Goal: Task Accomplishment & Management: Manage account settings

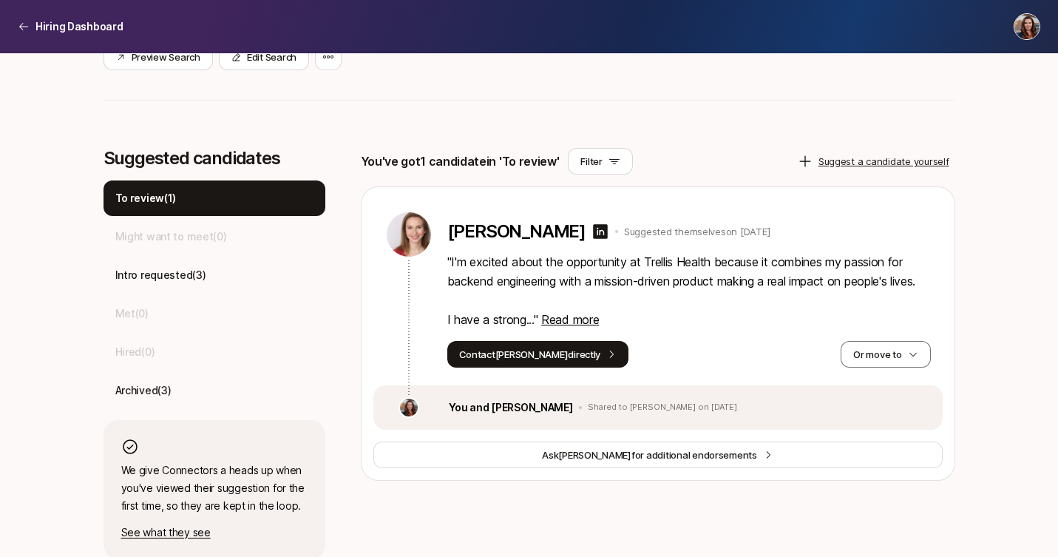
scroll to position [373, 0]
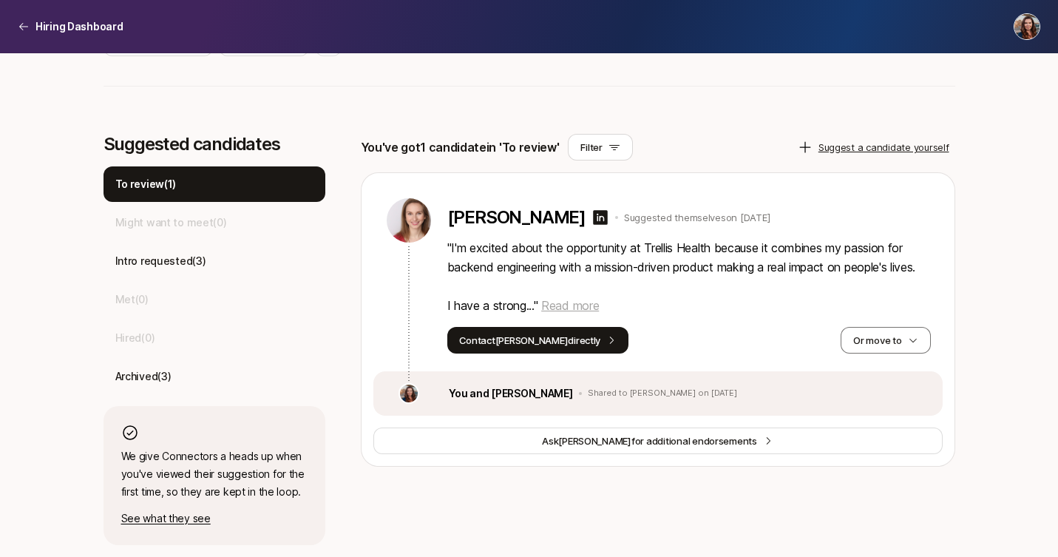
click at [585, 313] on span "Read more" at bounding box center [570, 305] width 58 height 15
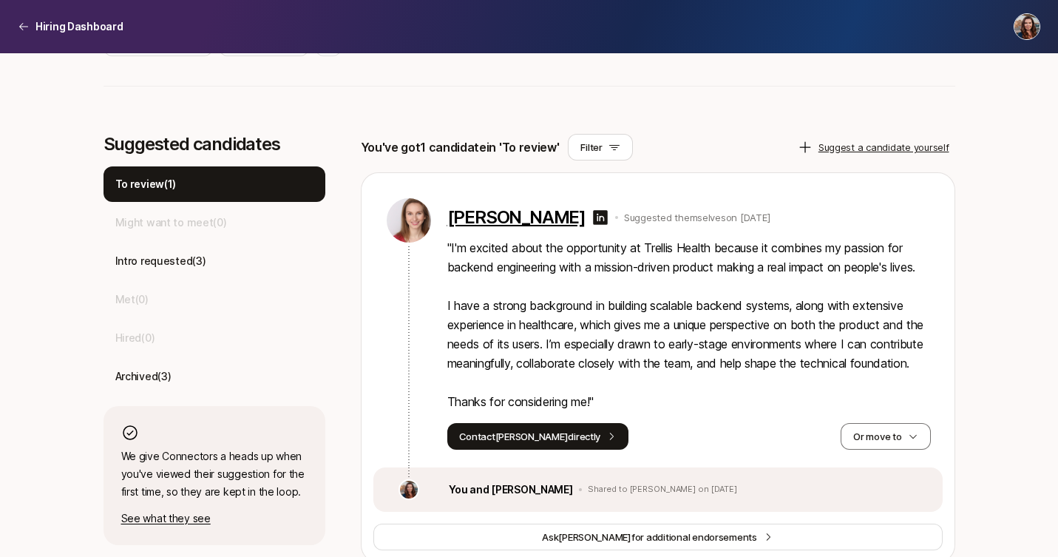
click at [497, 219] on p "[PERSON_NAME]" at bounding box center [516, 217] width 138 height 21
click at [593, 217] on icon at bounding box center [600, 217] width 15 height 15
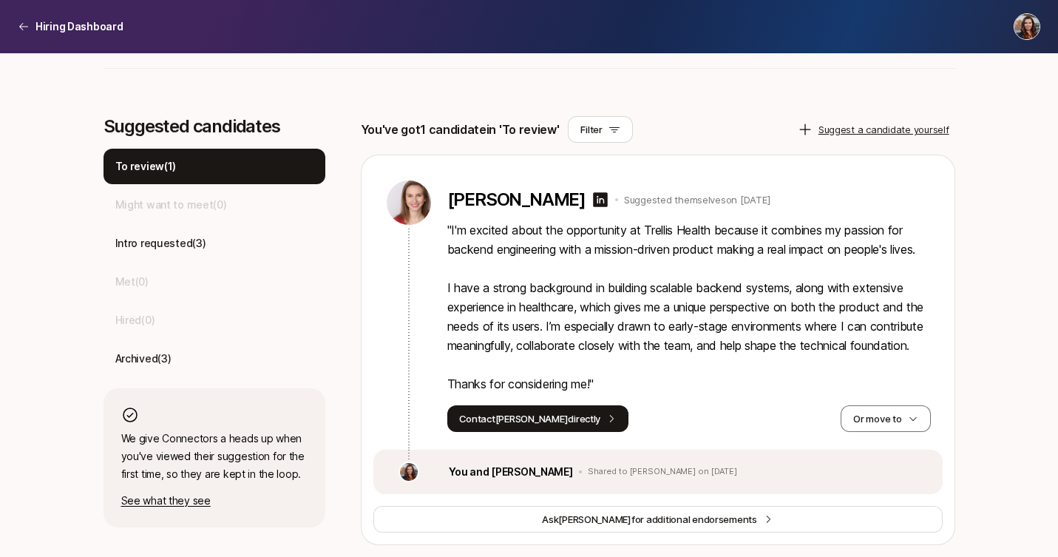
scroll to position [429, 0]
click at [396, 180] on img at bounding box center [409, 202] width 44 height 44
click at [417, 180] on img at bounding box center [409, 202] width 44 height 44
click at [48, 28] on p "Hiring Dashboard" at bounding box center [79, 27] width 88 height 18
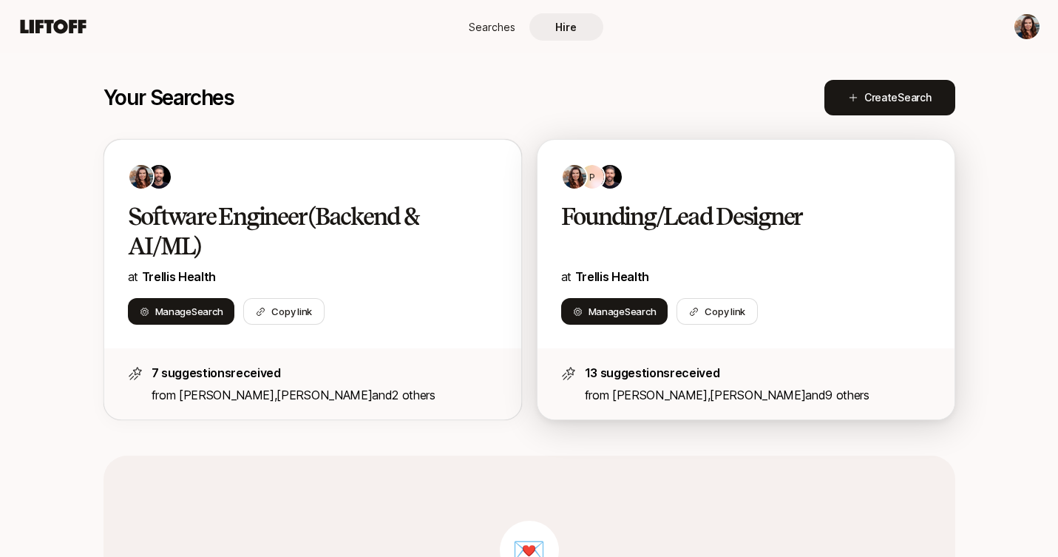
scroll to position [327, 0]
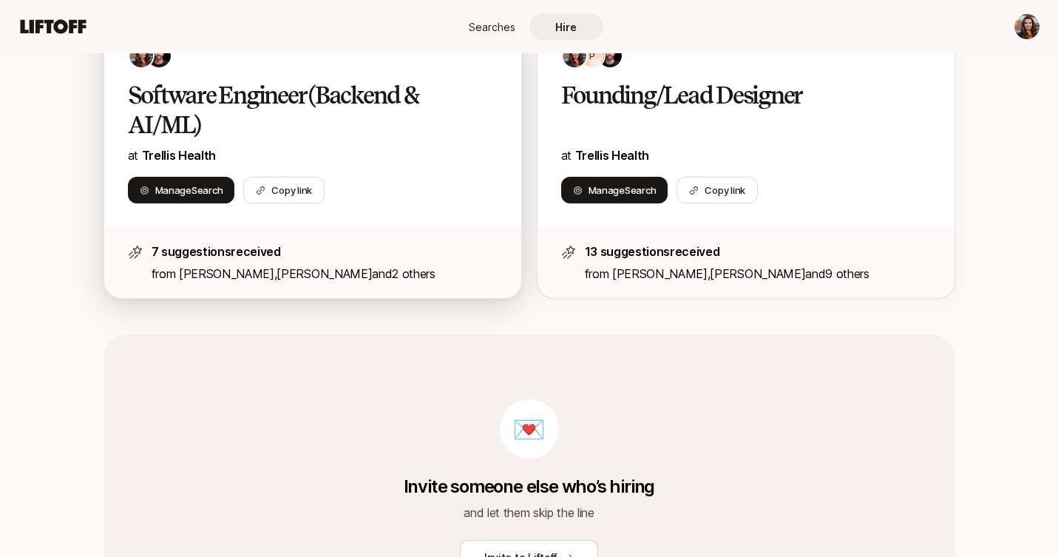
click at [365, 100] on h2 "Software Engineer (Backend & AI/ML)" at bounding box center [297, 110] width 339 height 59
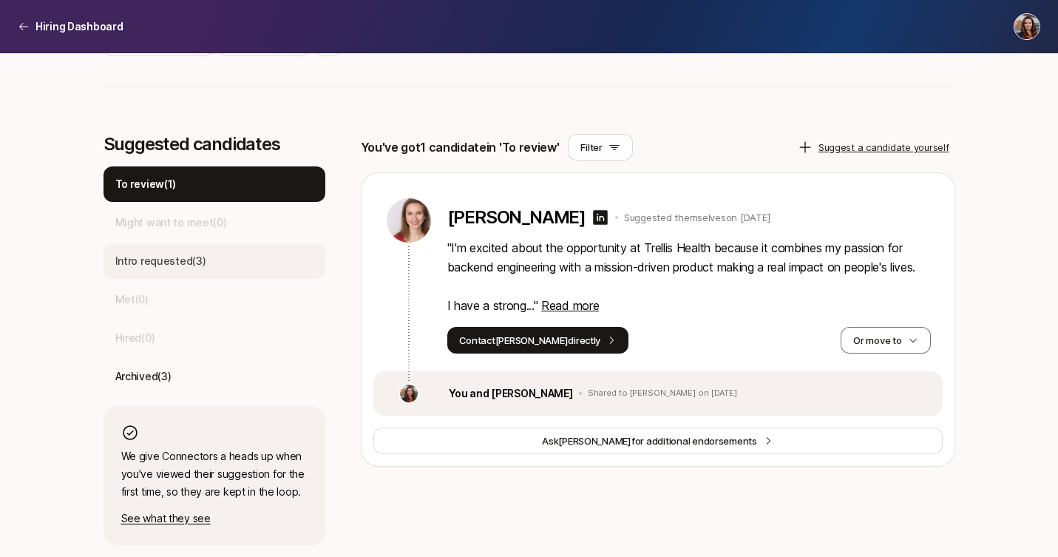
click at [186, 260] on p "Intro requested ( 3 )" at bounding box center [160, 261] width 91 height 18
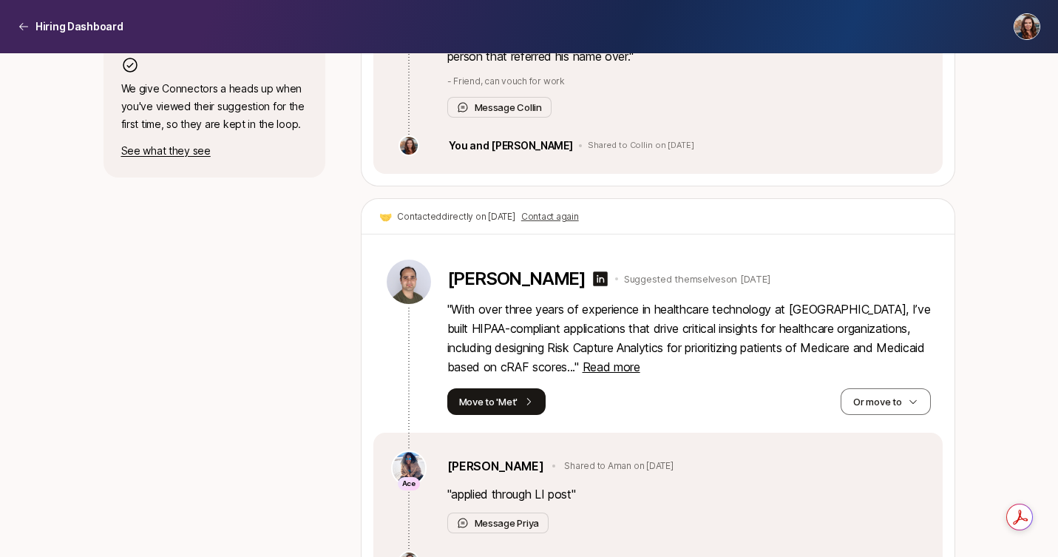
scroll to position [746, 0]
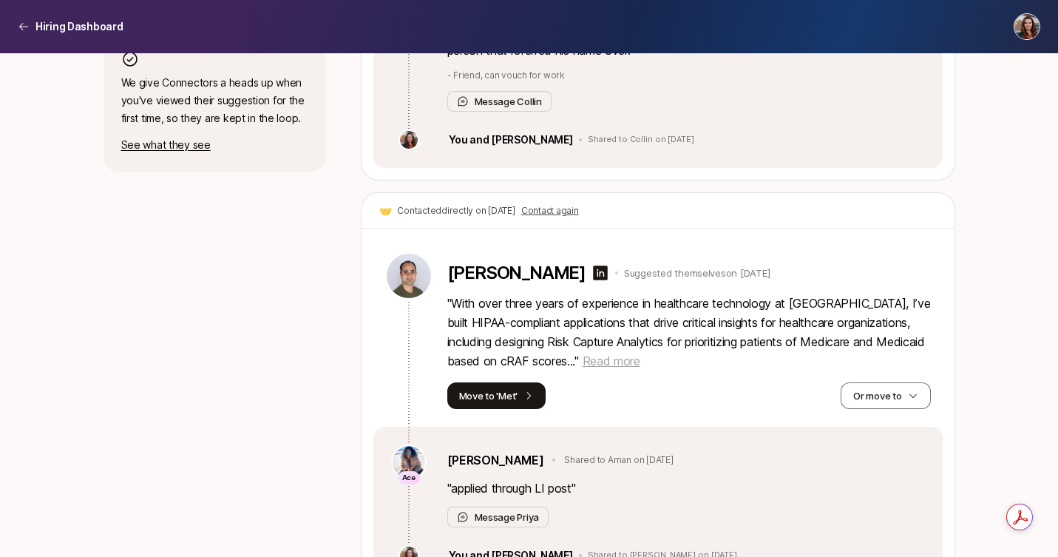
click at [582, 364] on span "Read more" at bounding box center [611, 360] width 58 height 15
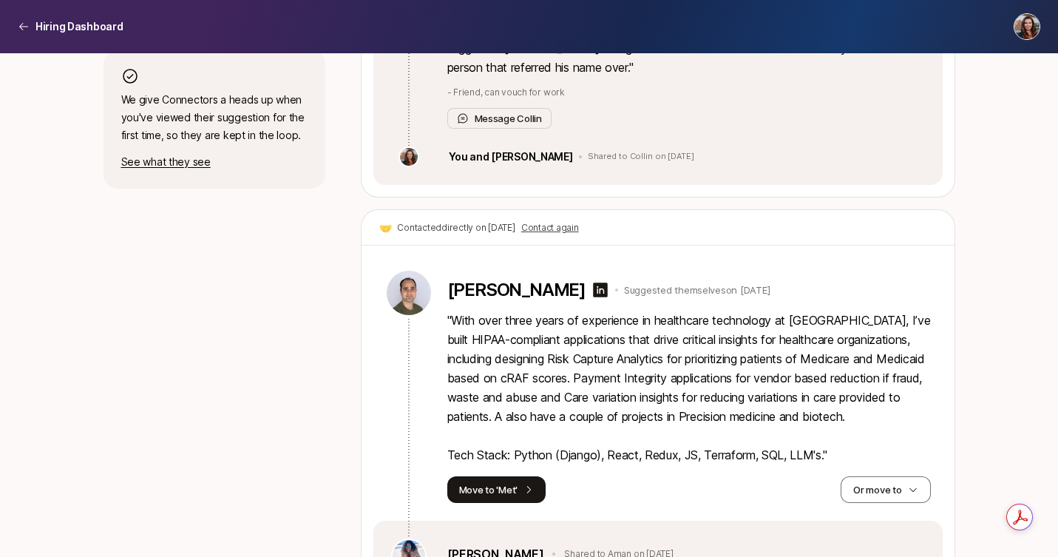
scroll to position [715, 0]
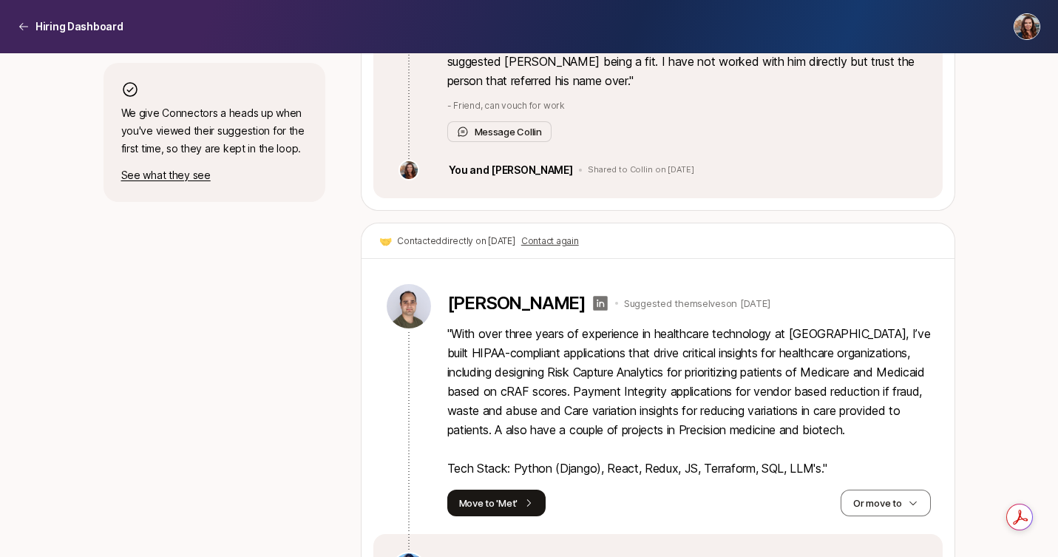
click at [593, 301] on icon at bounding box center [600, 303] width 15 height 15
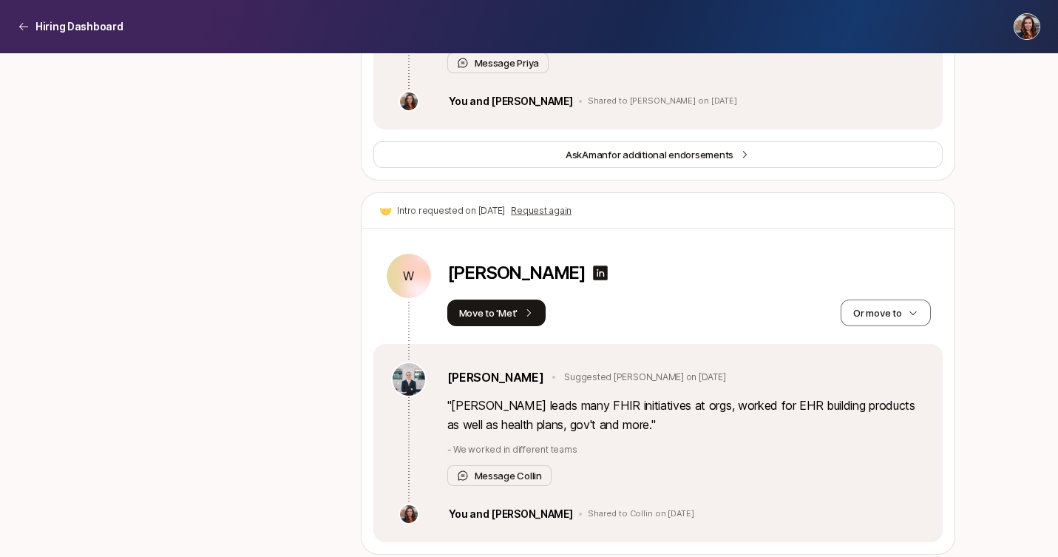
scroll to position [1286, 0]
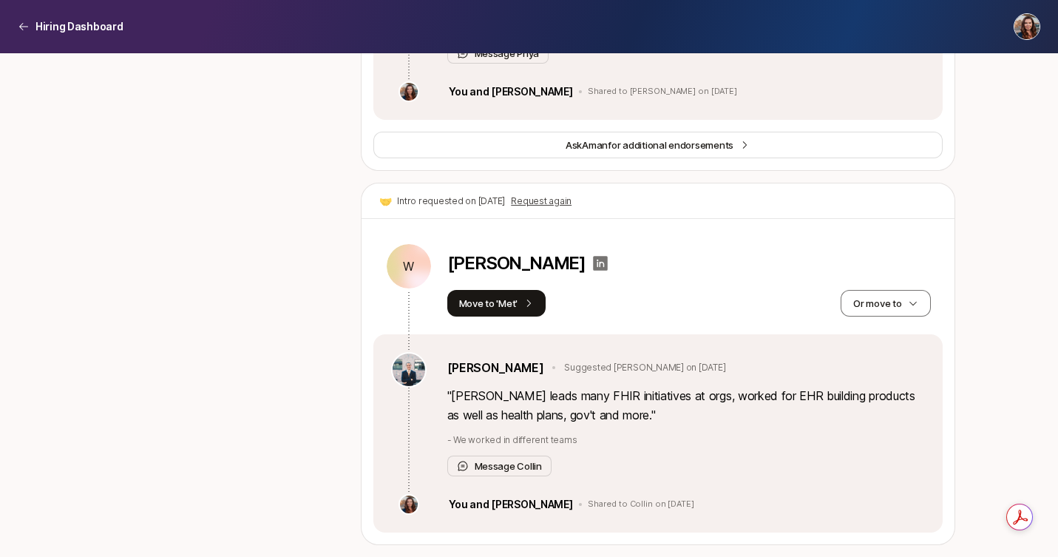
click at [593, 264] on icon at bounding box center [600, 263] width 15 height 15
click at [914, 304] on icon "button" at bounding box center [913, 303] width 10 height 10
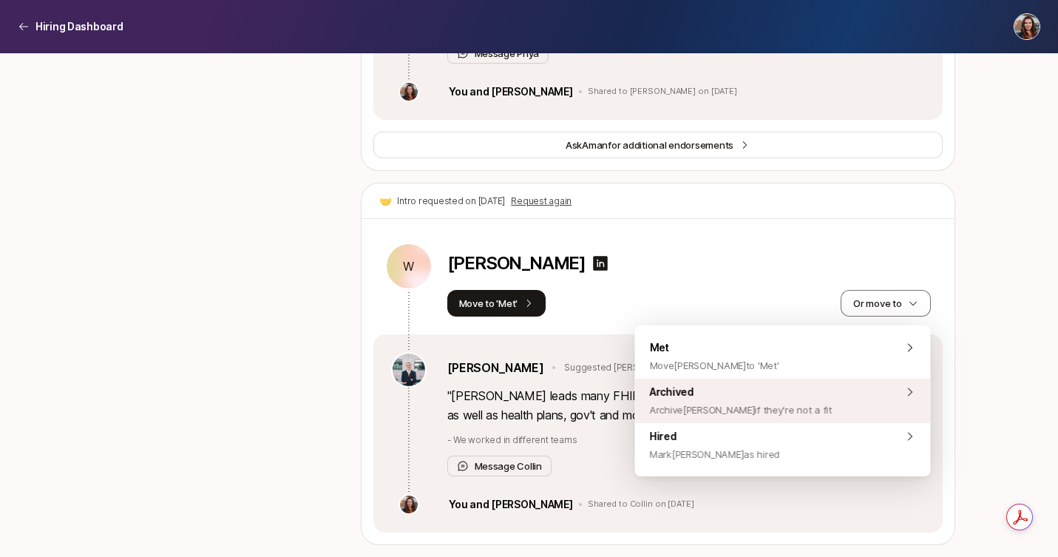
click at [830, 404] on div "Archived Archive [PERSON_NAME] if they're not a fit" at bounding box center [783, 400] width 296 height 44
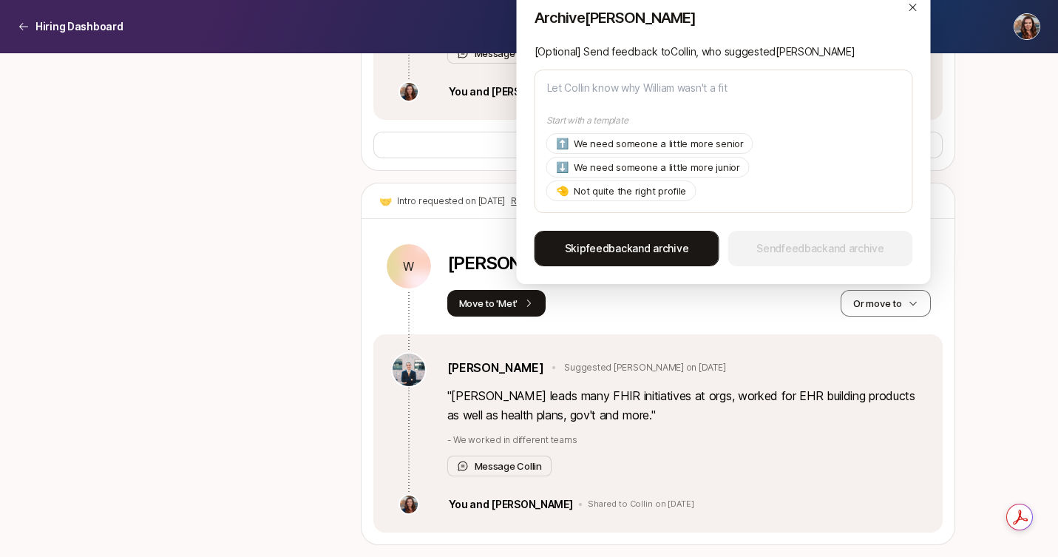
click at [633, 254] on span "Skip feedback and archive" at bounding box center [627, 248] width 124 height 18
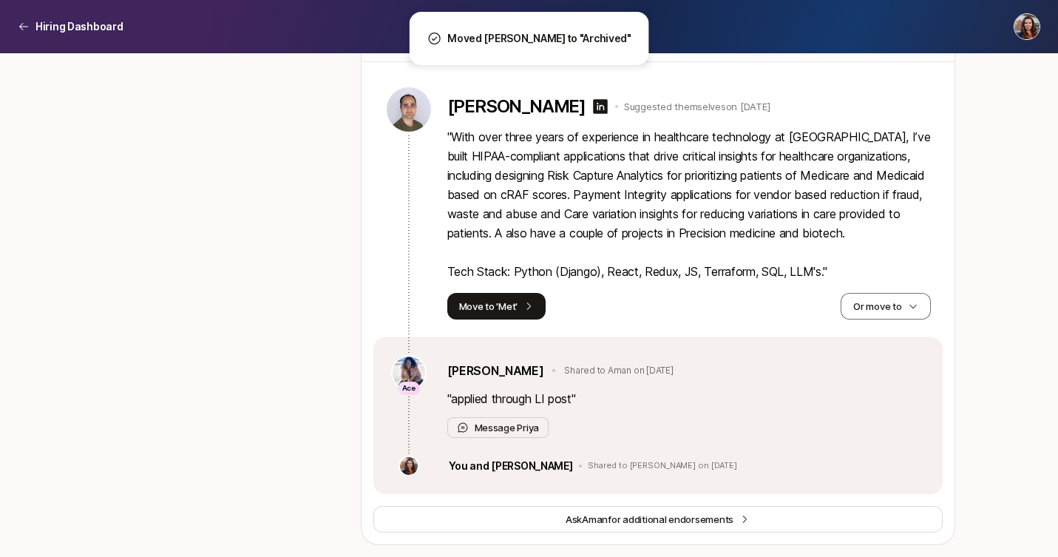
scroll to position [912, 0]
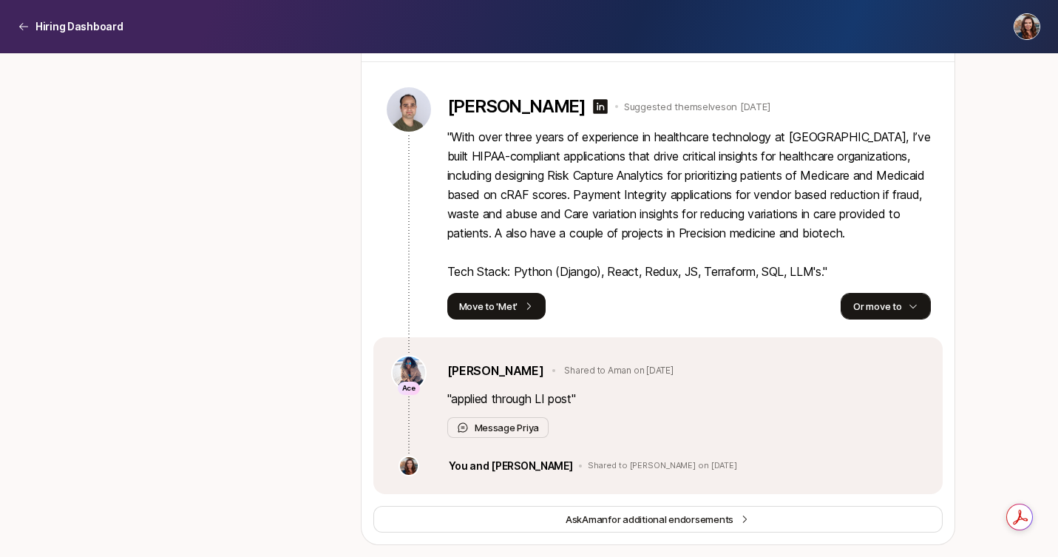
click at [889, 299] on button "Or move to" at bounding box center [884, 306] width 89 height 27
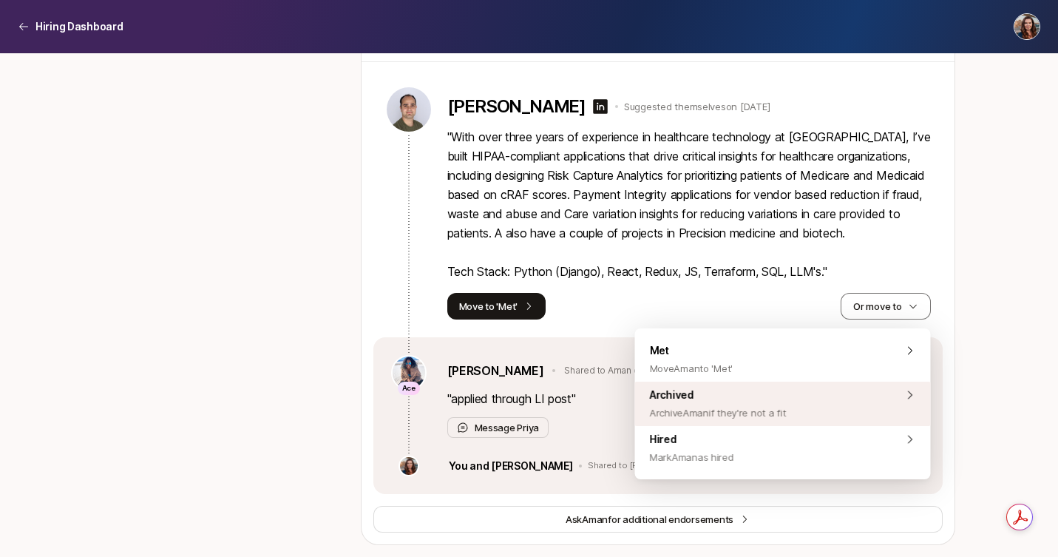
click at [693, 407] on span "Archive Aman if they're not a fit" at bounding box center [718, 413] width 136 height 18
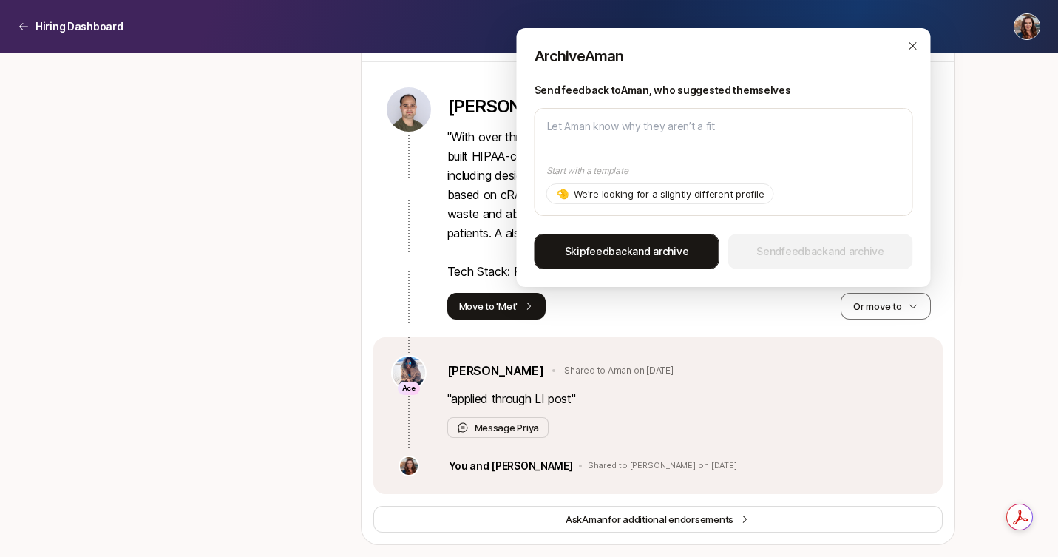
click at [608, 252] on span "feedback" at bounding box center [609, 251] width 47 height 13
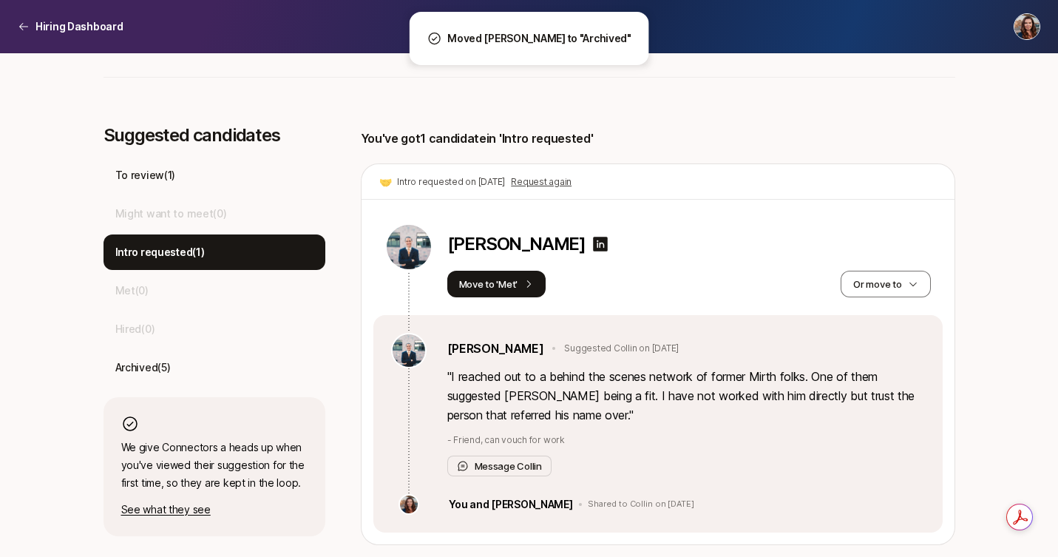
scroll to position [381, 0]
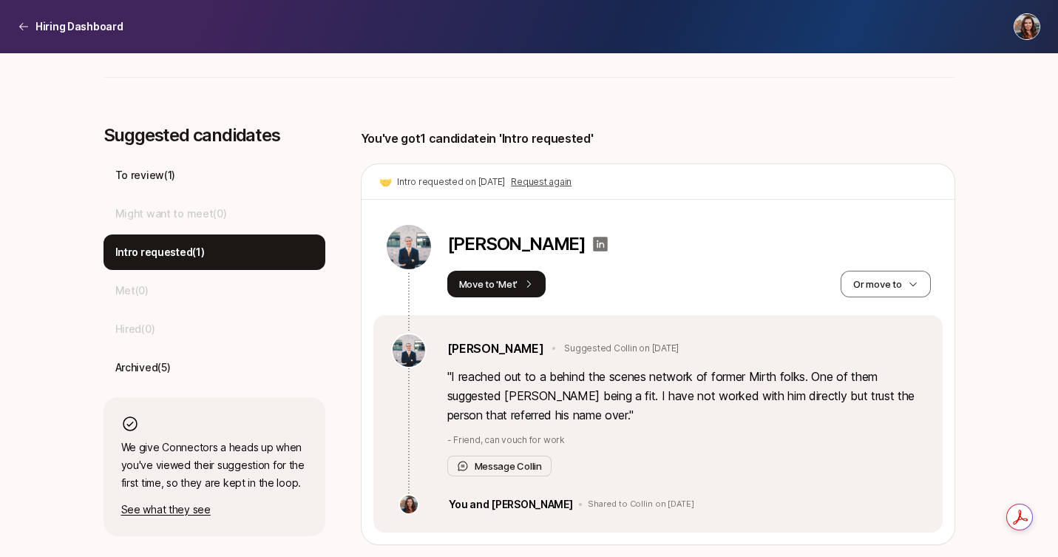
click at [591, 243] on icon at bounding box center [600, 244] width 18 height 18
click at [914, 287] on icon "button" at bounding box center [913, 284] width 10 height 10
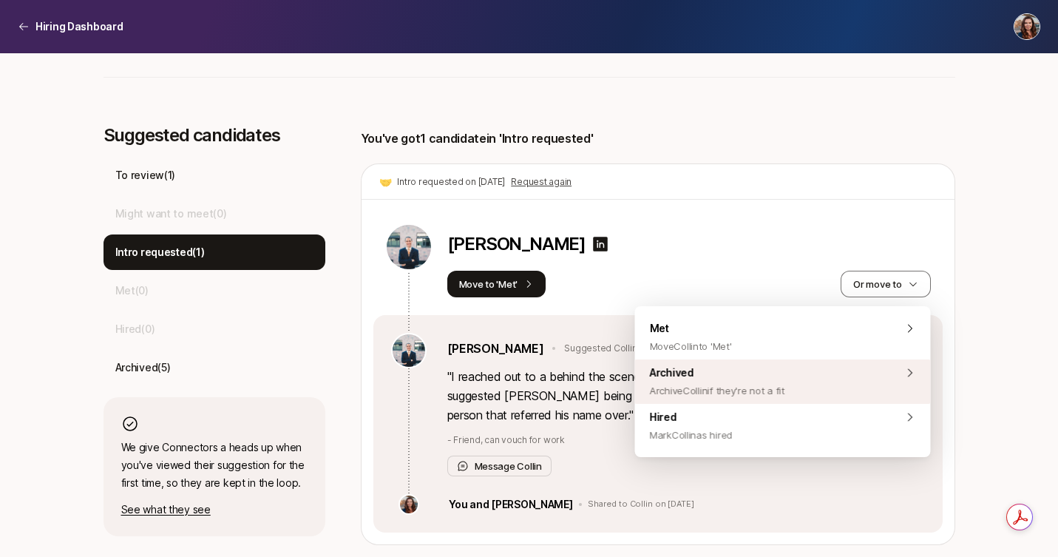
click at [783, 389] on span "Archive Collin if they're not a fit" at bounding box center [717, 390] width 135 height 18
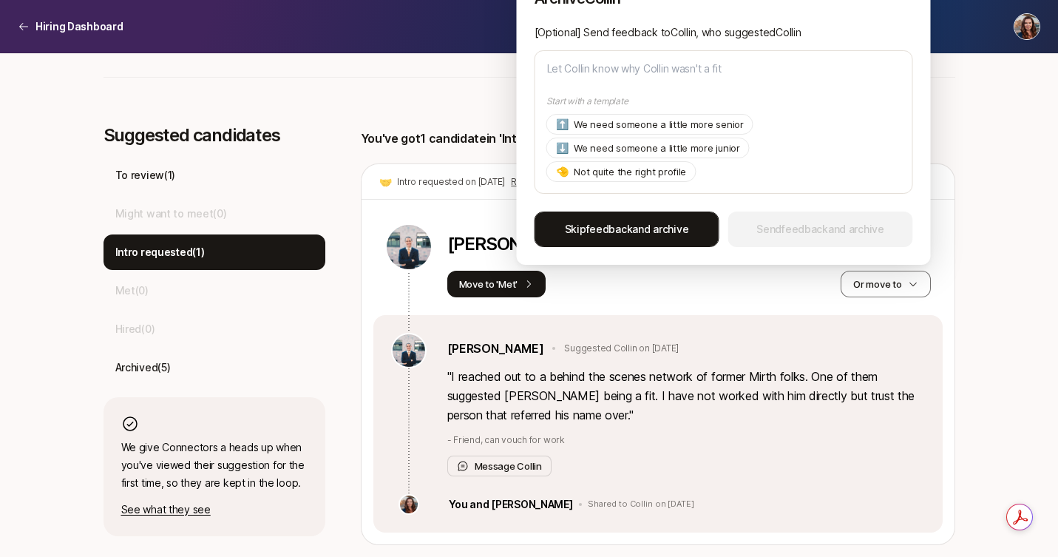
click at [629, 228] on span "feedback" at bounding box center [609, 228] width 47 height 13
type textarea "x"
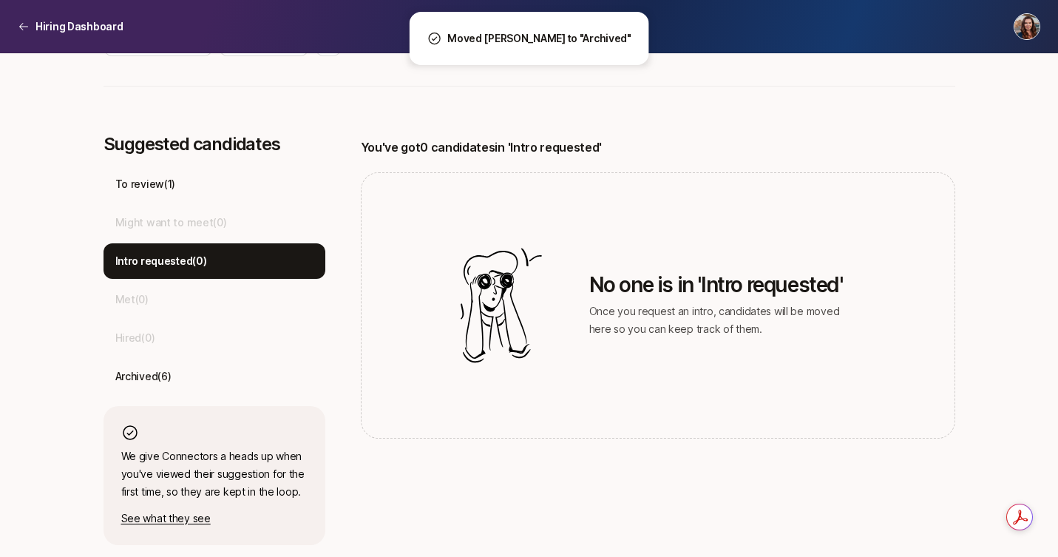
scroll to position [373, 0]
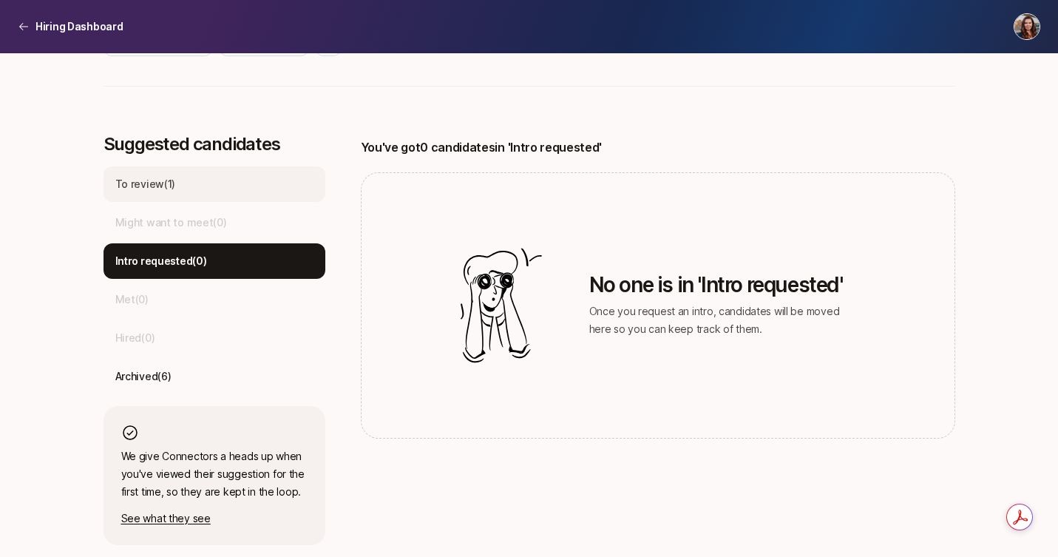
click at [148, 190] on p "To review ( 1 )" at bounding box center [145, 184] width 61 height 18
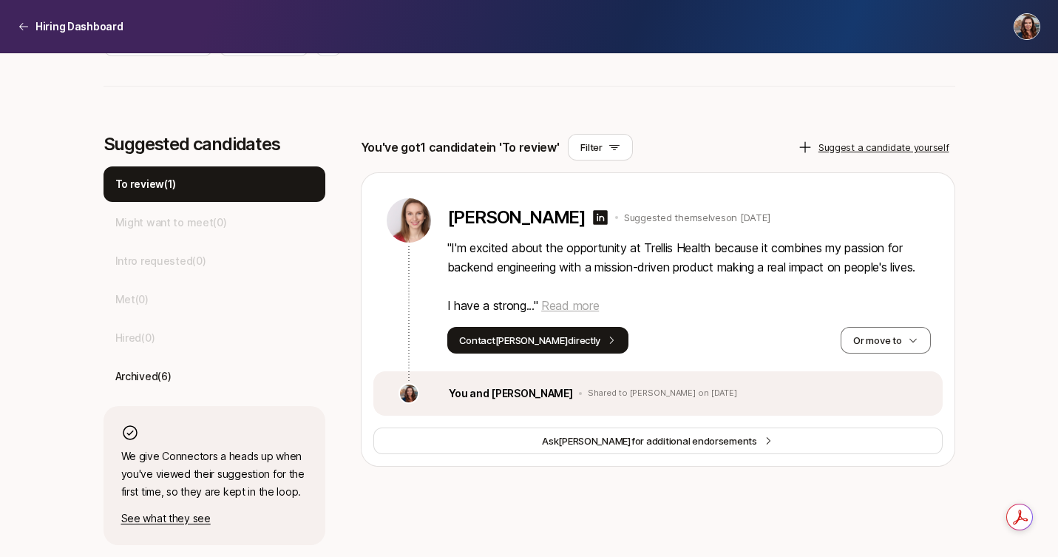
click at [582, 313] on span "Read more" at bounding box center [570, 305] width 58 height 15
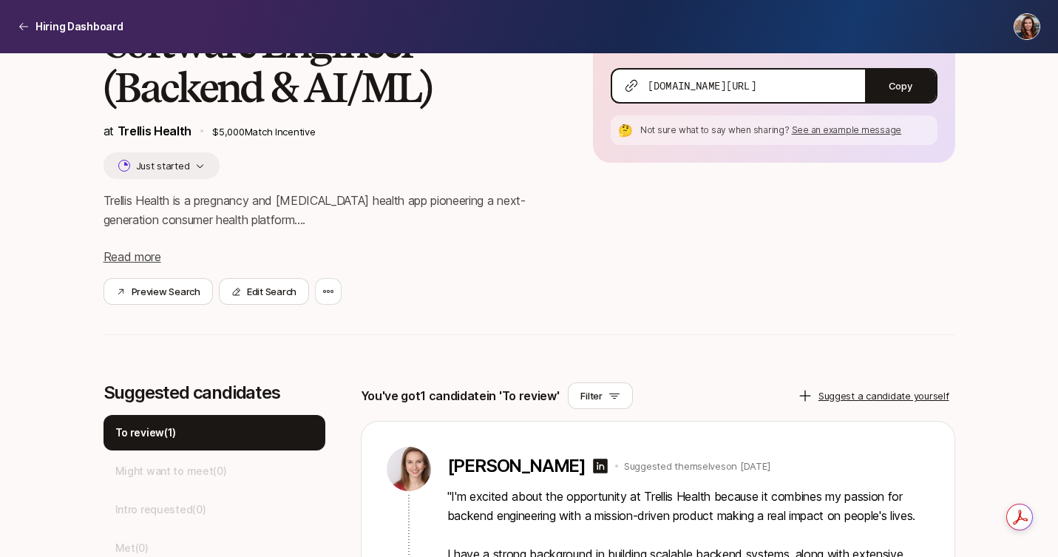
scroll to position [72, 0]
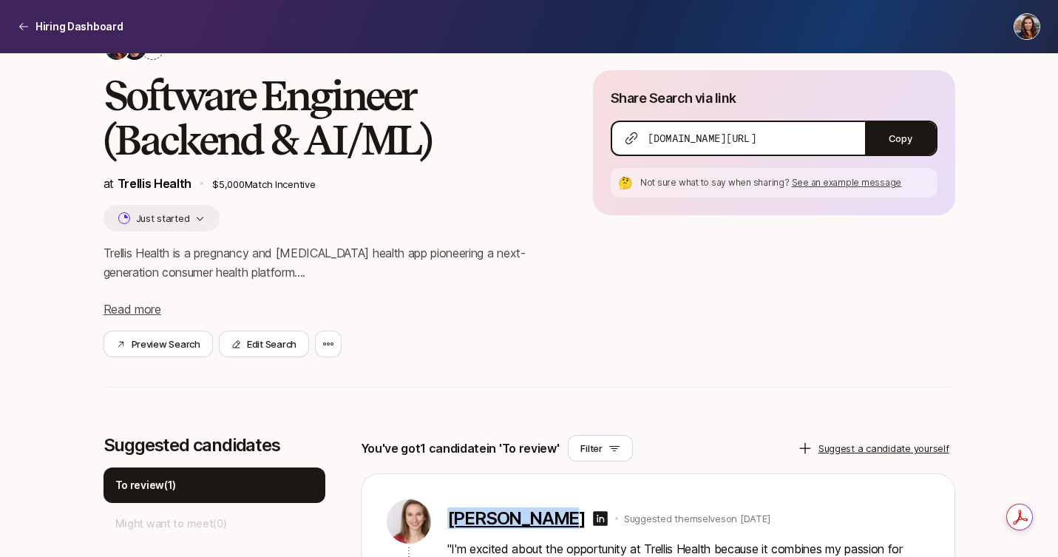
drag, startPoint x: 442, startPoint y: 515, endPoint x: 542, endPoint y: 520, distance: 100.6
copy p "[PERSON_NAME]"
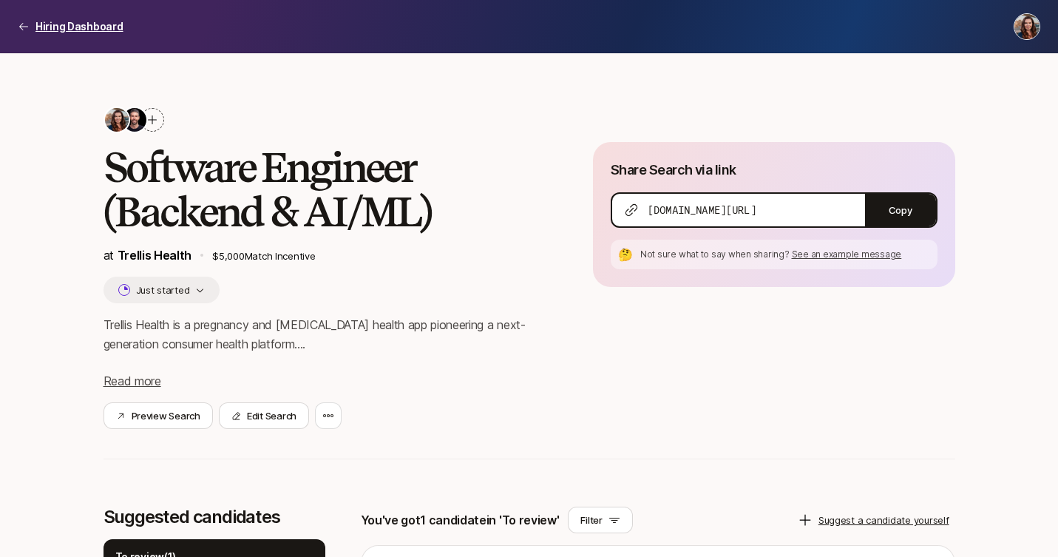
click at [58, 27] on p "Hiring Dashboard" at bounding box center [79, 27] width 88 height 18
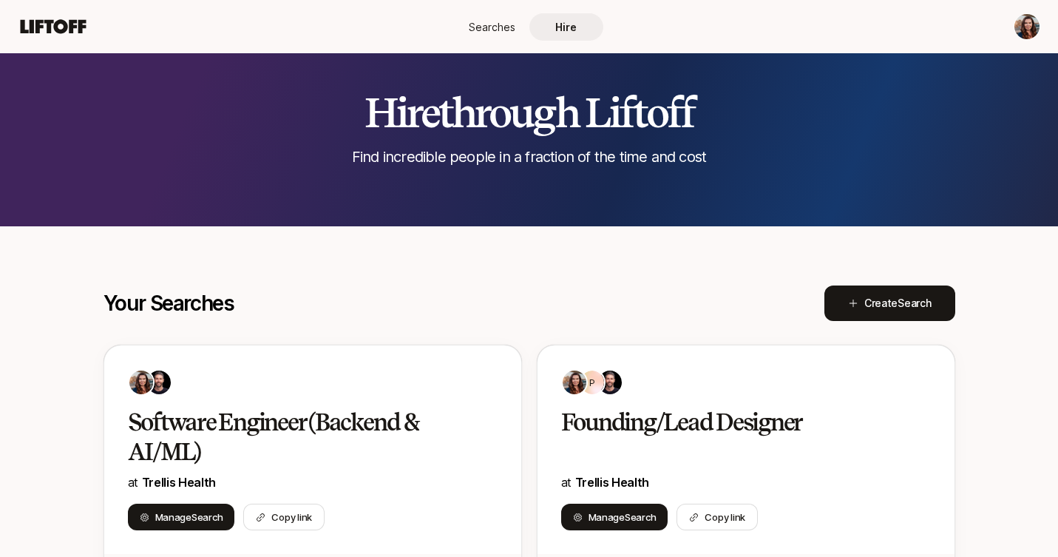
scroll to position [327, 0]
